Goal: Task Accomplishment & Management: Manage account settings

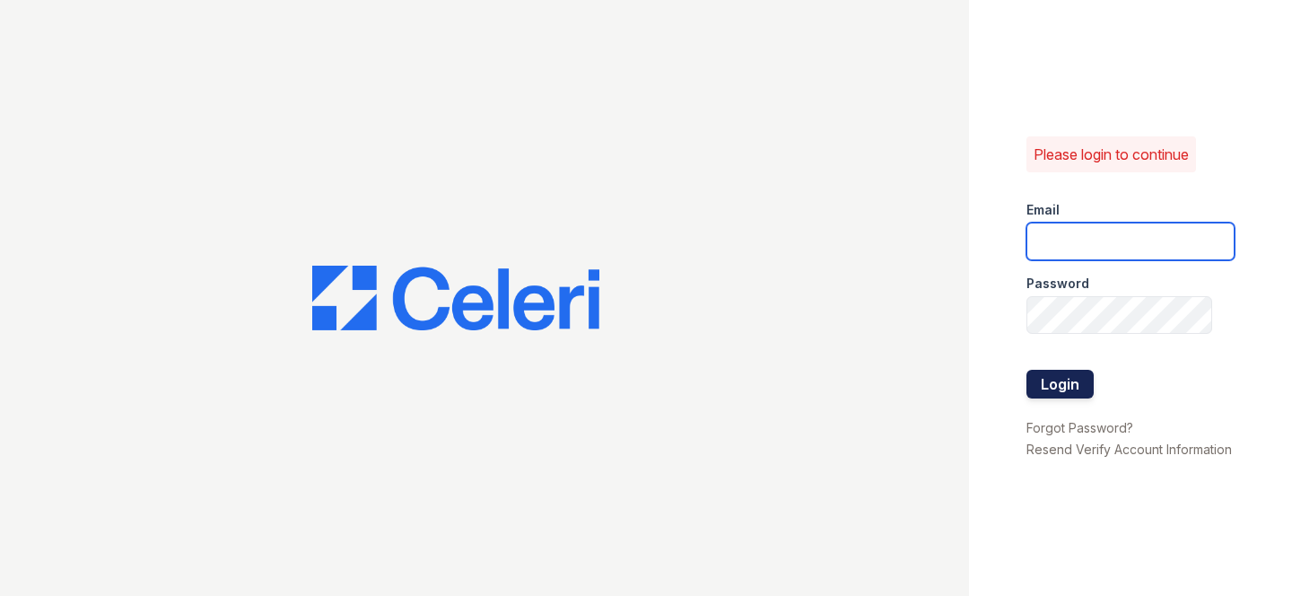
type input "[EMAIL_ADDRESS][DOMAIN_NAME]"
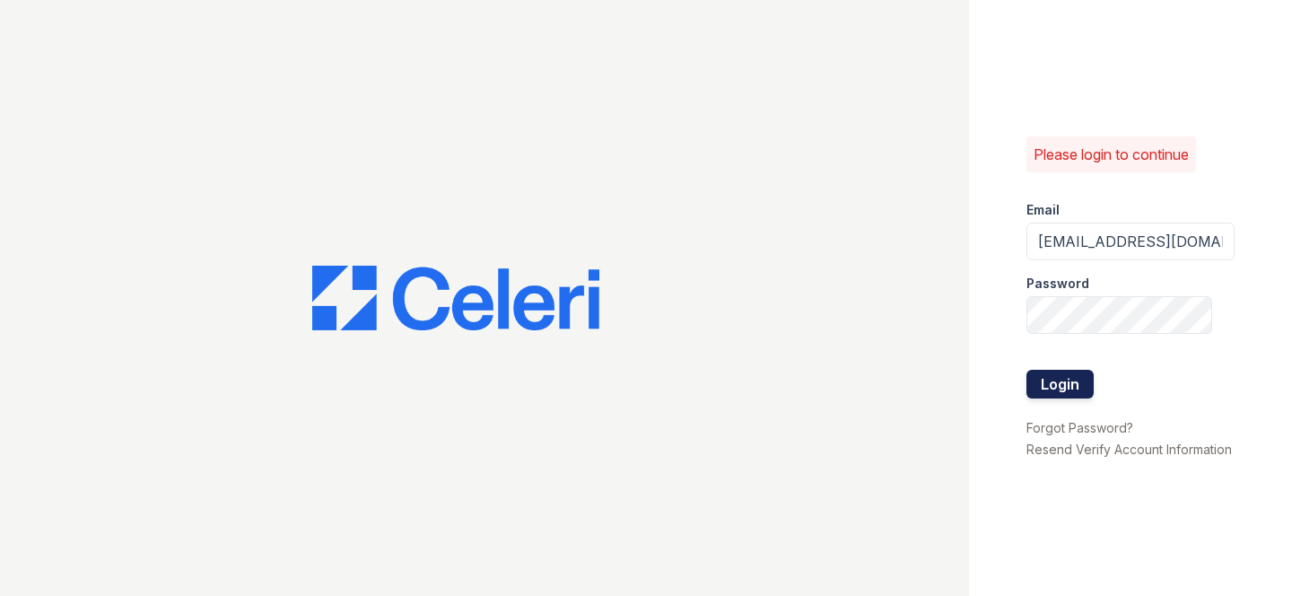
click at [1077, 380] on button "Login" at bounding box center [1059, 384] width 67 height 29
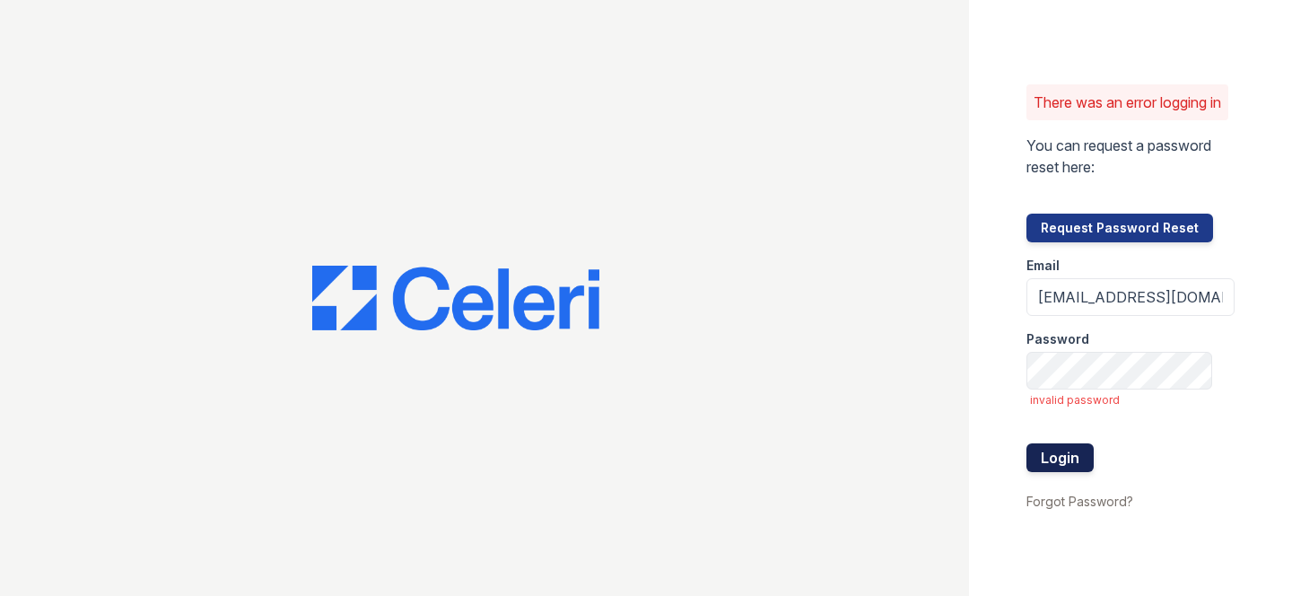
click at [1033, 462] on button "Login" at bounding box center [1059, 457] width 67 height 29
click at [1047, 509] on link "Forgot Password?" at bounding box center [1079, 500] width 107 height 15
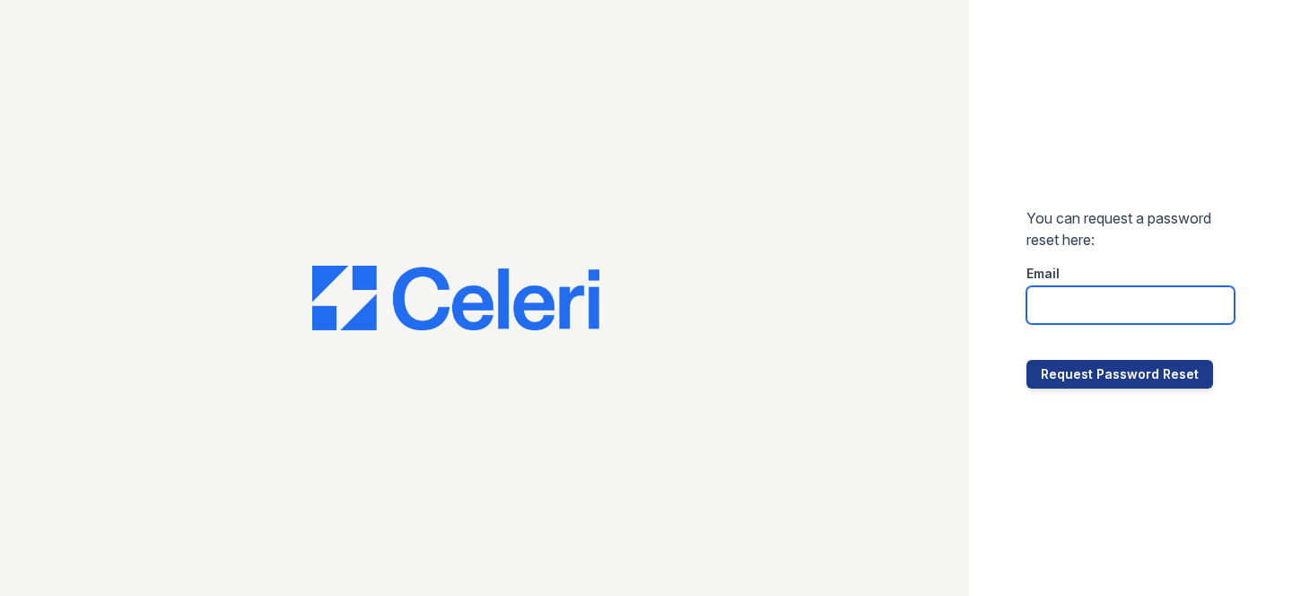
click at [1087, 300] on input "email" at bounding box center [1130, 305] width 208 height 38
type input "maitlandwest@nmresidential.com"
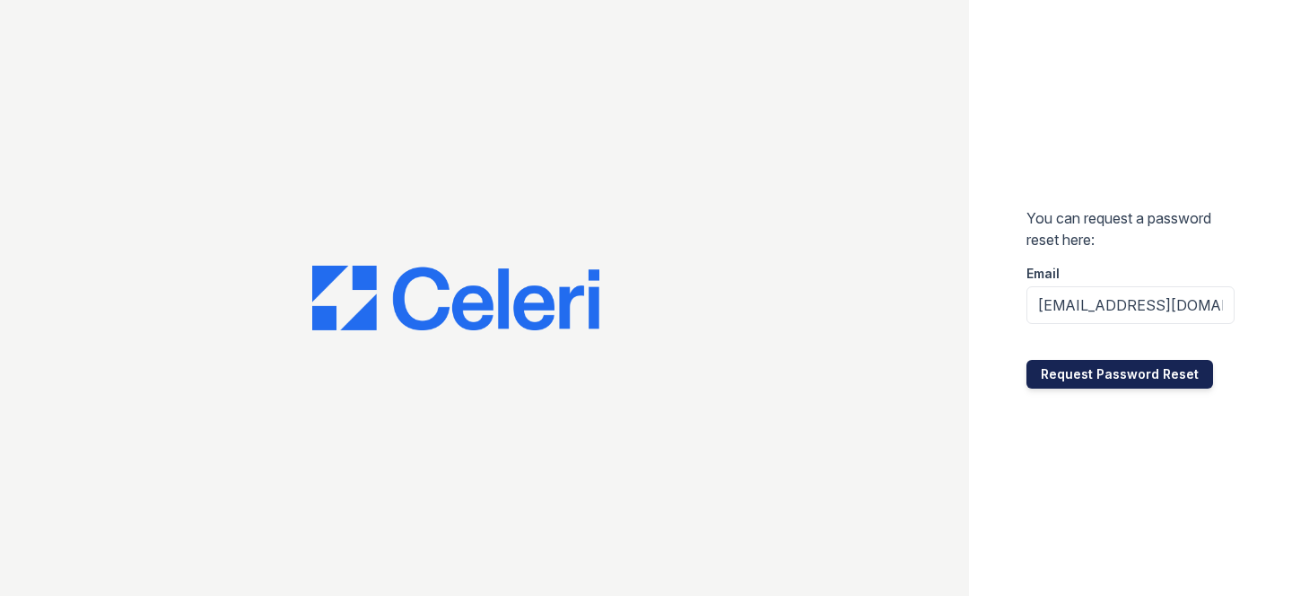
click at [1086, 366] on button "Request Password Reset" at bounding box center [1119, 374] width 187 height 29
